Goal: Task Accomplishment & Management: Complete application form

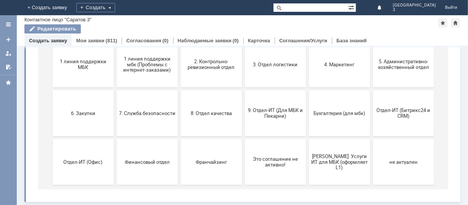
scroll to position [104, 0]
click at [271, 111] on span "9. Отдел-ИТ (Для МБК и Пекарни)" at bounding box center [275, 113] width 56 height 11
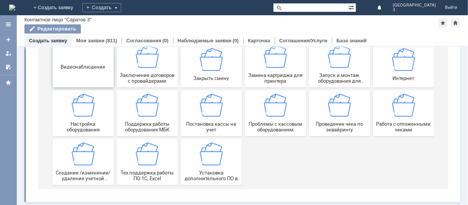
scroll to position [106, 0]
click at [403, 114] on img at bounding box center [403, 105] width 23 height 23
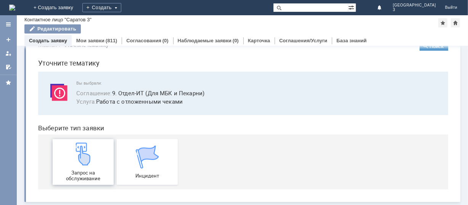
scroll to position [19, 0]
click at [85, 160] on img at bounding box center [82, 154] width 23 height 23
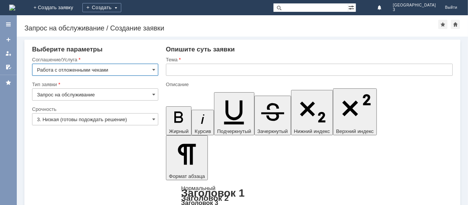
click at [173, 68] on input "text" at bounding box center [309, 70] width 287 height 12
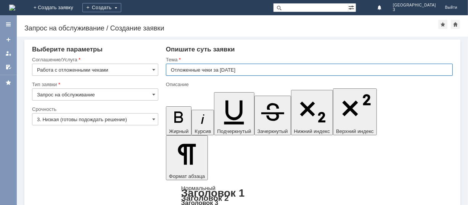
type input "Отложенные чеки за 26.09.2025"
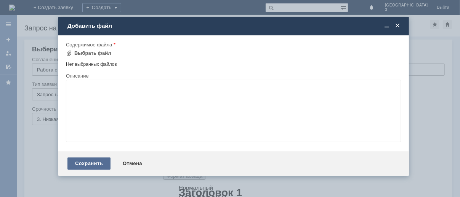
click at [92, 170] on div "Сохранить" at bounding box center [88, 164] width 43 height 12
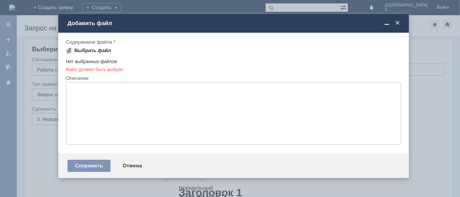
click at [97, 48] on div "Выбрать файл" at bounding box center [92, 51] width 37 height 6
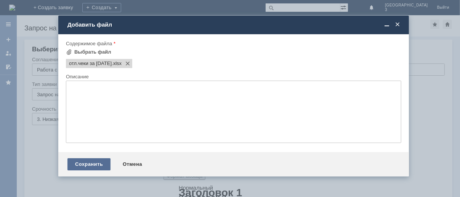
click at [87, 168] on div "Сохранить" at bounding box center [88, 165] width 43 height 12
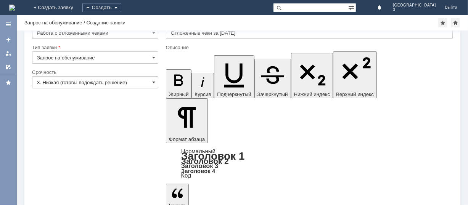
scroll to position [30, 0]
